Goal: Transaction & Acquisition: Purchase product/service

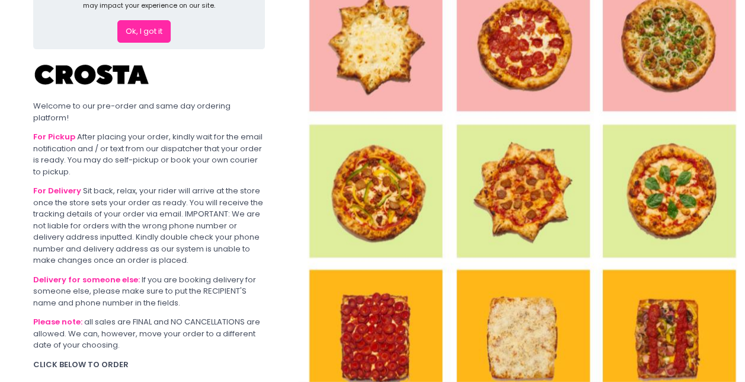
scroll to position [53, 0]
click at [150, 34] on button "Ok, I got it" at bounding box center [143, 31] width 53 height 23
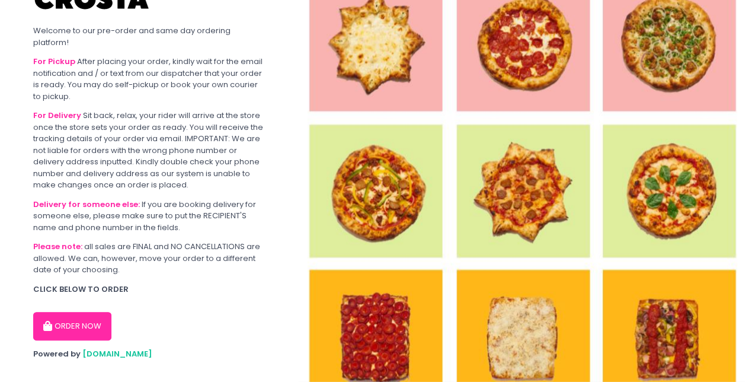
scroll to position [54, 0]
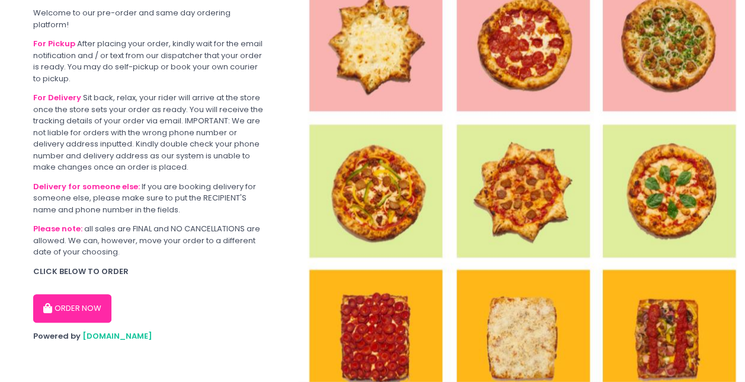
click at [93, 306] on button "ORDER NOW" at bounding box center [72, 308] width 78 height 28
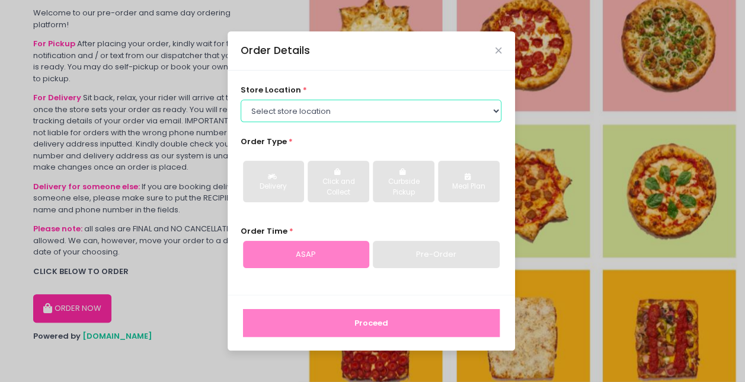
click at [348, 114] on select "Select store location [PERSON_NAME] Pizza - [PERSON_NAME] Pizza - [GEOGRAPHIC_D…" at bounding box center [371, 111] width 261 height 23
select select "5fabb2e53664a8677beaeb89"
click at [241, 100] on select "Select store location [PERSON_NAME] Pizza - [PERSON_NAME] Pizza - [GEOGRAPHIC_D…" at bounding box center [371, 111] width 261 height 23
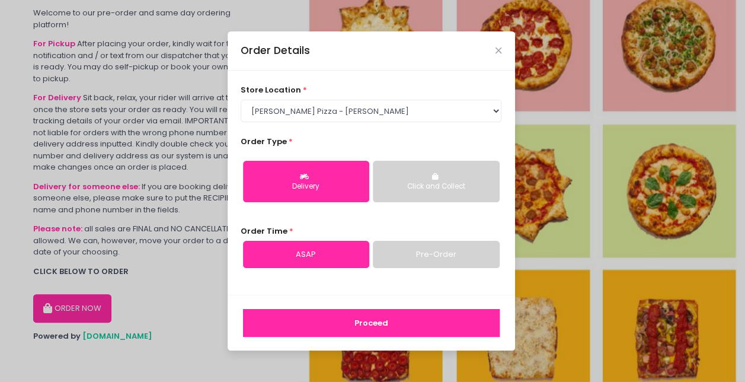
click at [463, 257] on link "Pre-Order" at bounding box center [436, 254] width 126 height 27
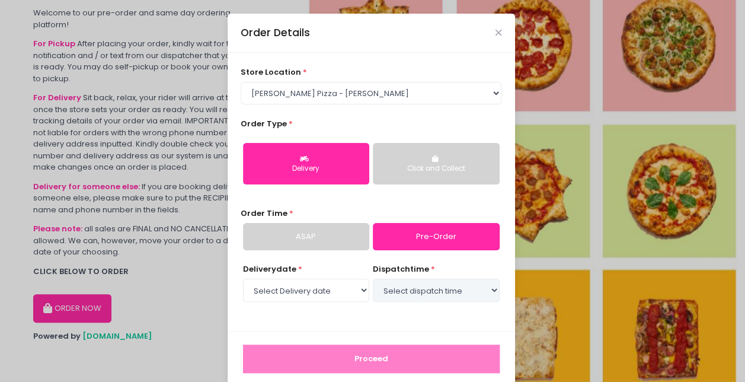
select select "[DATE]"
click at [437, 296] on select "Select dispatch time 06:00 PM - 06:30 PM 06:30 PM - 07:00 PM 07:00 PM - 07:30 P…" at bounding box center [436, 289] width 126 height 23
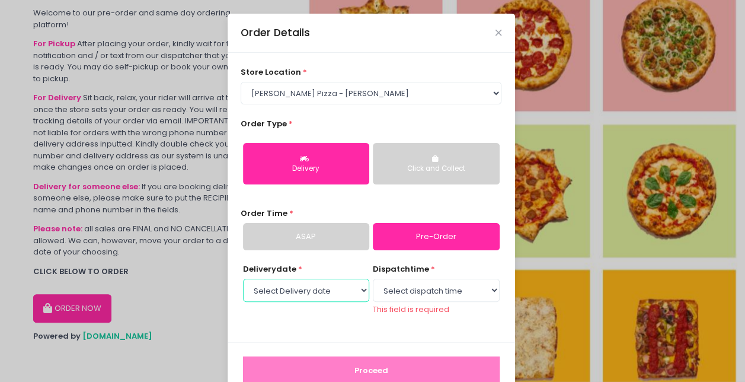
click at [350, 294] on select "Select Delivery date [DATE] [DATE] [DATE] [DATE] [DATE] [DATE]" at bounding box center [306, 289] width 126 height 23
click at [341, 328] on div "Delivery date * Select Delivery date [DATE] [DATE] [DATE] [DATE] [DATE] [DATE] …" at bounding box center [371, 295] width 261 height 65
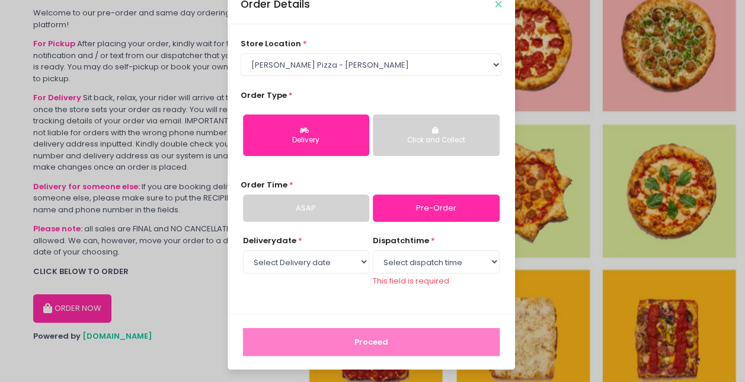
click at [495, 5] on icon "Close" at bounding box center [498, 4] width 6 height 9
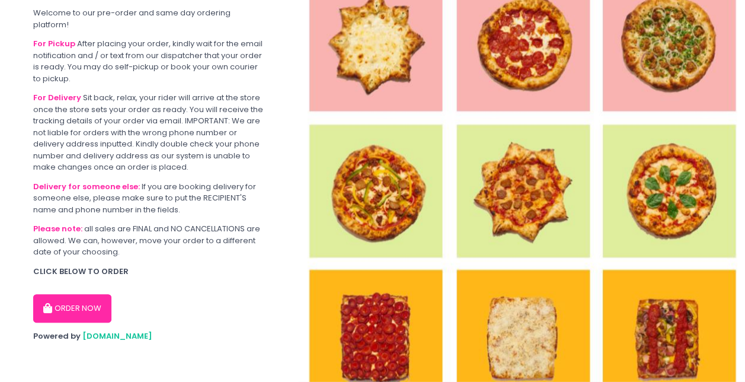
scroll to position [28, 0]
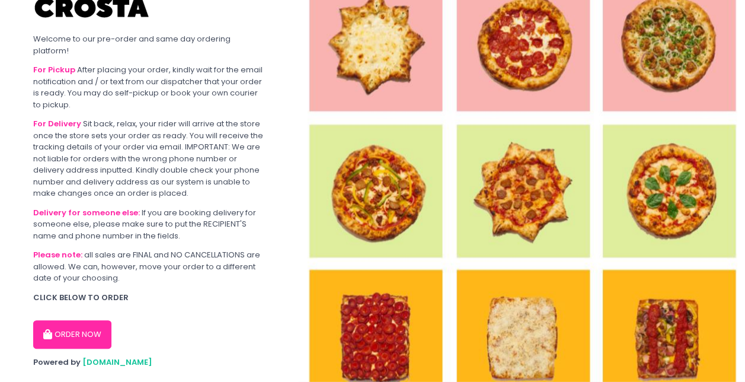
click at [80, 330] on button "ORDER NOW" at bounding box center [72, 334] width 78 height 28
select select "5fabb2e53664a8677beaeb89"
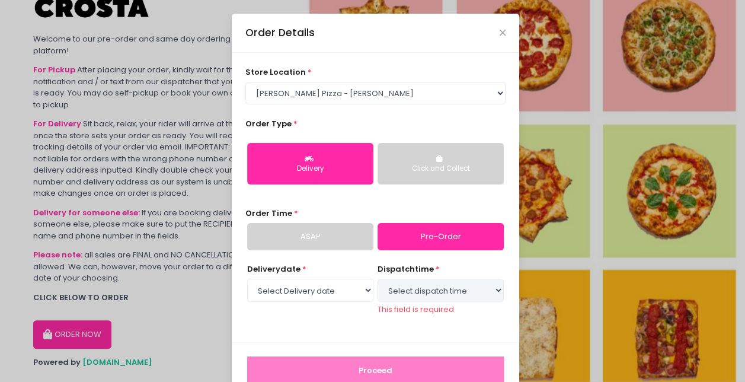
select select "[DATE]"
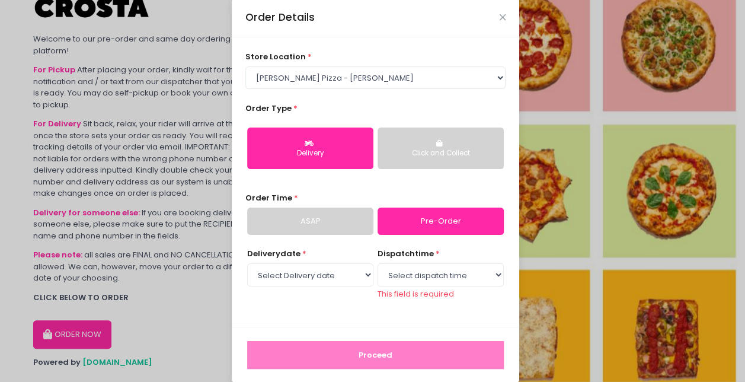
scroll to position [0, 0]
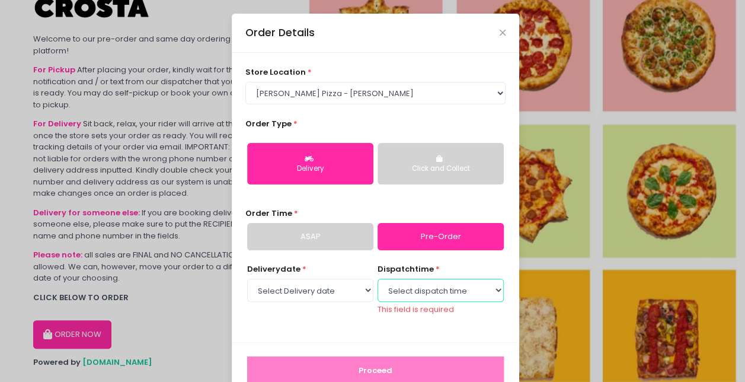
click at [454, 288] on select "Select dispatch time 06:00 PM - 06:30 PM 06:30 PM - 07:00 PM 07:00 PM - 07:30 P…" at bounding box center [440, 289] width 126 height 23
select select "20:00"
click at [377, 278] on select "Select dispatch time 06:00 PM - 06:30 PM 06:30 PM - 07:00 PM 07:00 PM - 07:30 P…" at bounding box center [440, 289] width 126 height 23
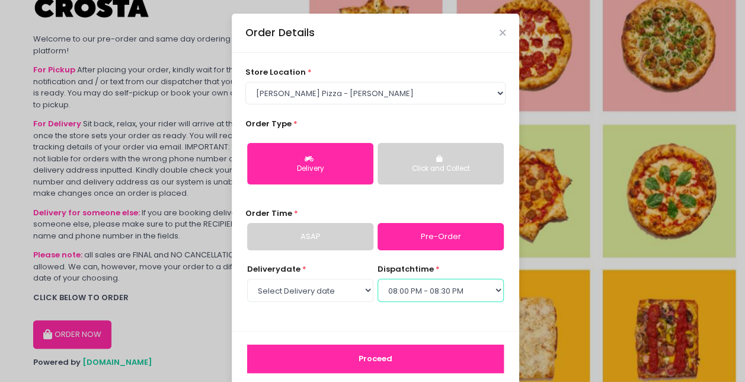
scroll to position [17, 0]
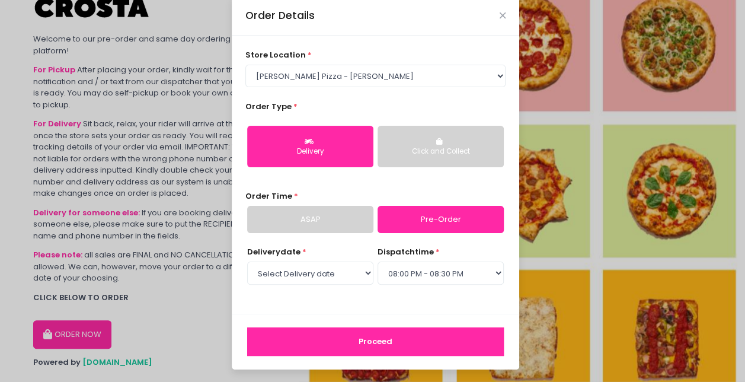
click at [415, 345] on button "Proceed" at bounding box center [375, 341] width 257 height 28
